Goal: Submit feedback/report problem

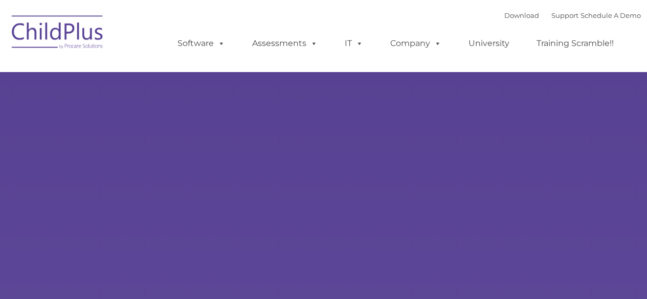
select select "MEDIUM"
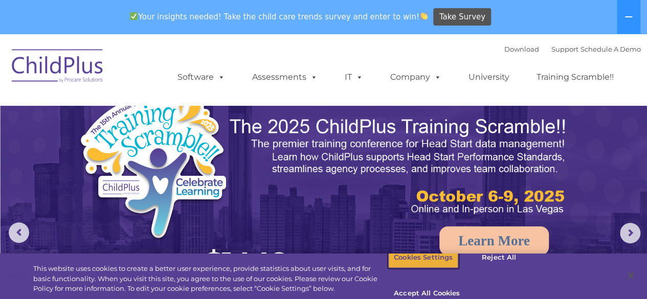
click at [427, 265] on button "Cookies Settings" at bounding box center [423, 257] width 70 height 21
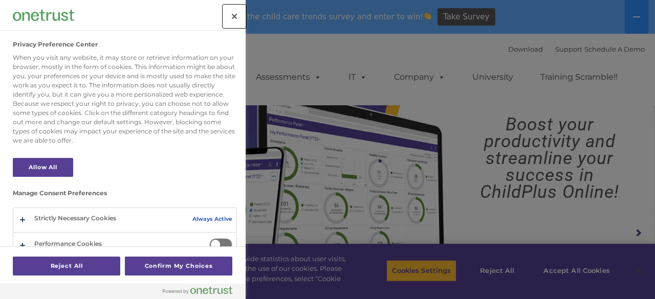
click at [241, 13] on button "Close" at bounding box center [234, 16] width 23 height 23
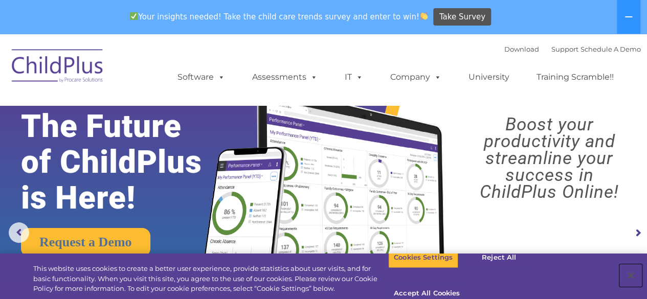
click at [633, 271] on button "Close" at bounding box center [631, 276] width 23 height 23
